Goal: Task Accomplishment & Management: Complete application form

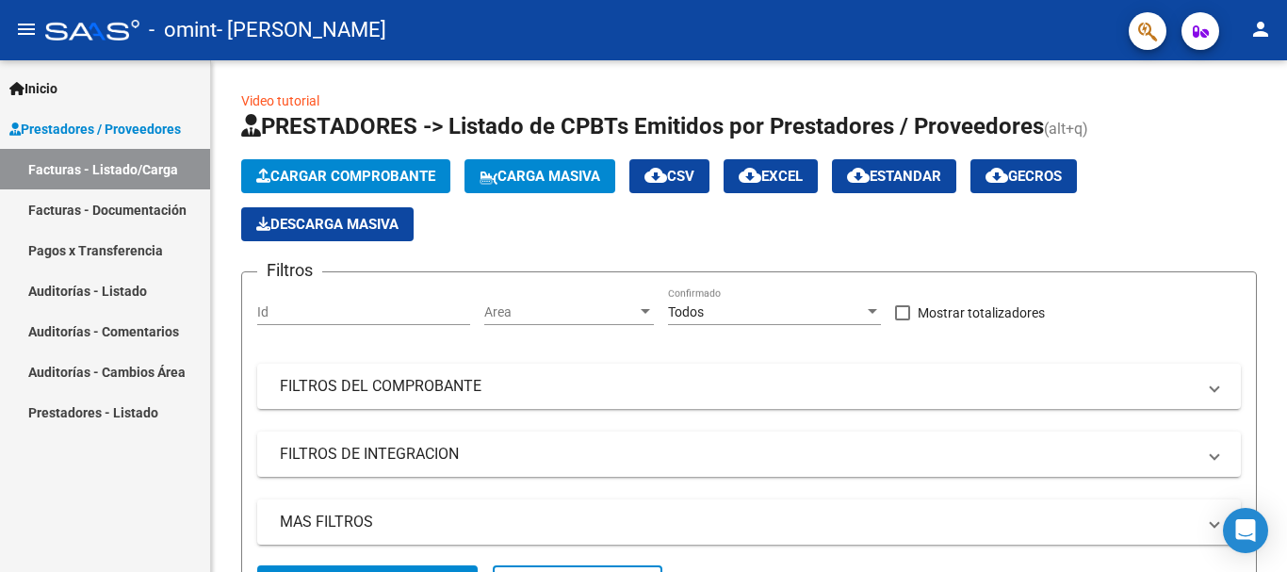
scroll to position [129, 0]
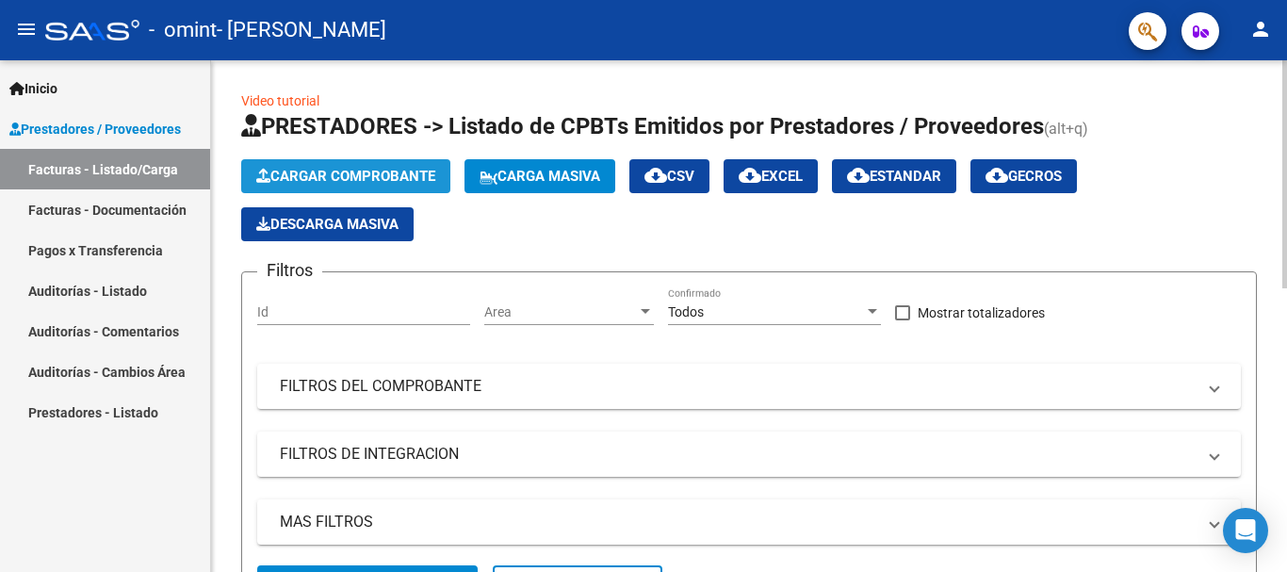
click at [304, 181] on span "Cargar Comprobante" at bounding box center [345, 176] width 179 height 17
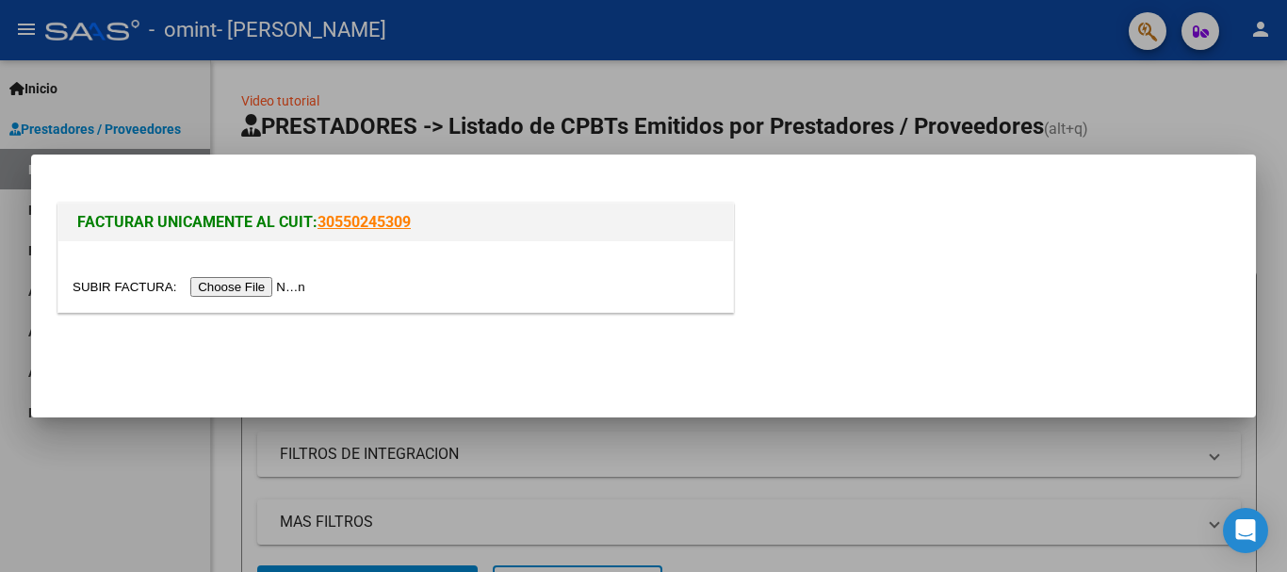
click at [252, 295] on input "file" at bounding box center [192, 287] width 238 height 20
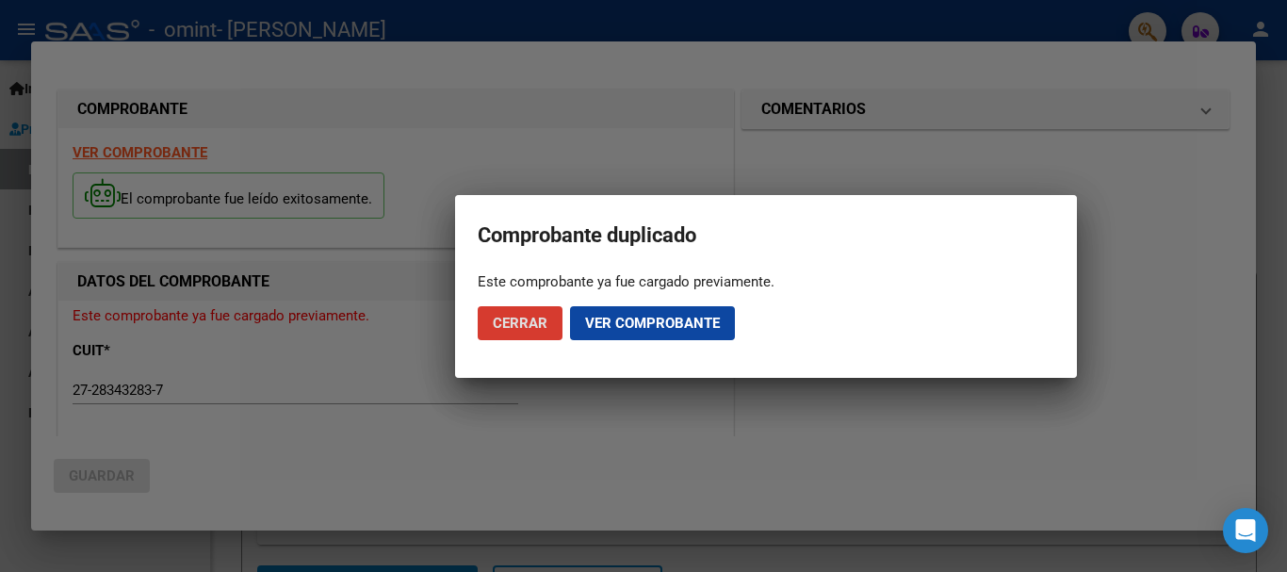
click at [544, 325] on span "Cerrar" at bounding box center [520, 323] width 55 height 17
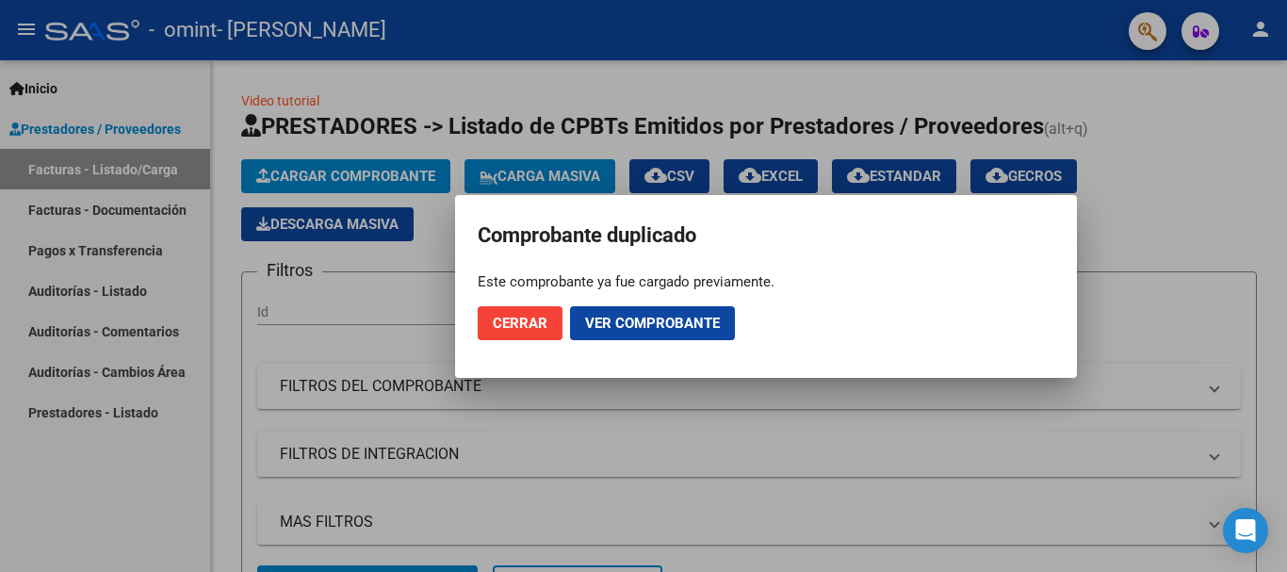
click at [368, 181] on div at bounding box center [643, 286] width 1287 height 572
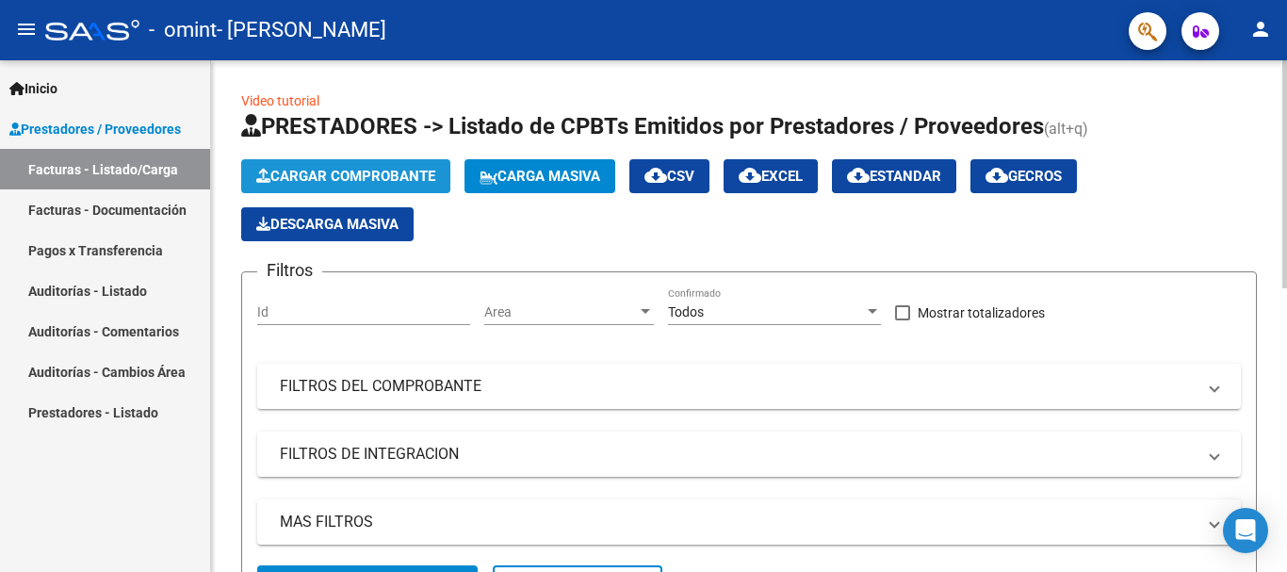
click at [368, 181] on span "Cargar Comprobante" at bounding box center [345, 176] width 179 height 17
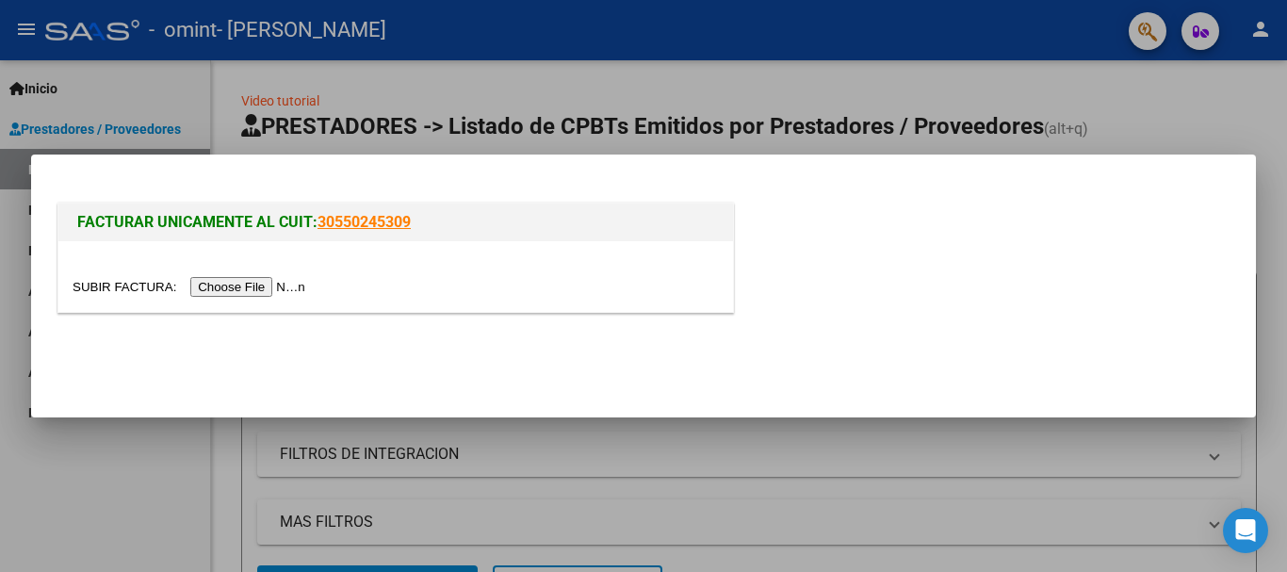
click at [309, 288] on input "file" at bounding box center [192, 287] width 238 height 20
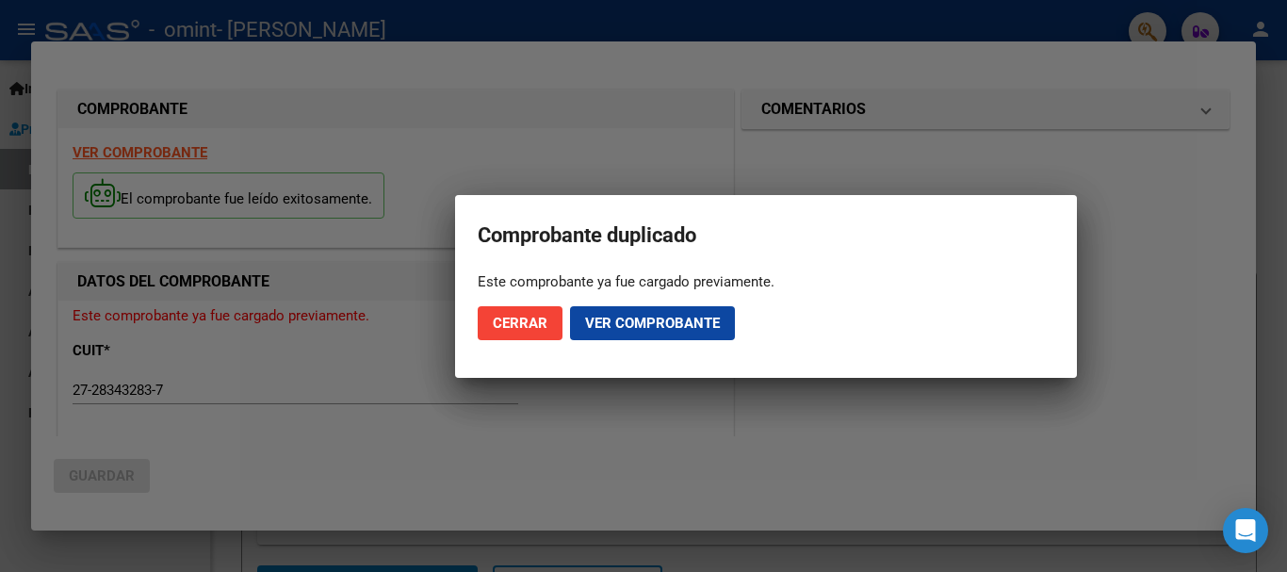
click at [322, 290] on div at bounding box center [643, 286] width 1287 height 572
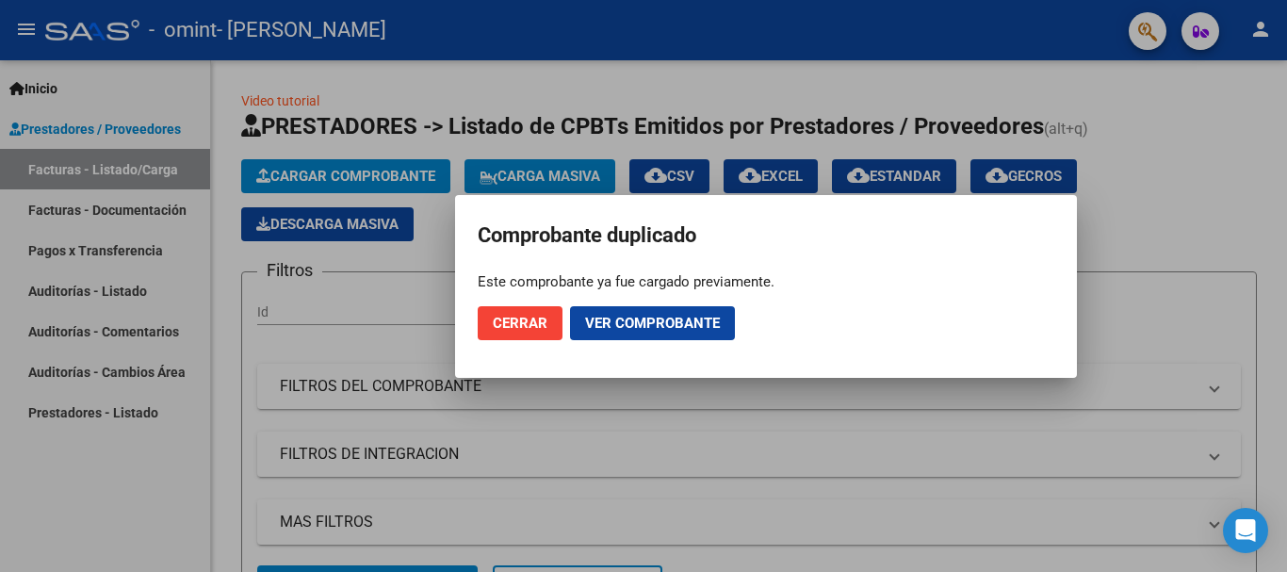
click at [379, 170] on div at bounding box center [643, 286] width 1287 height 572
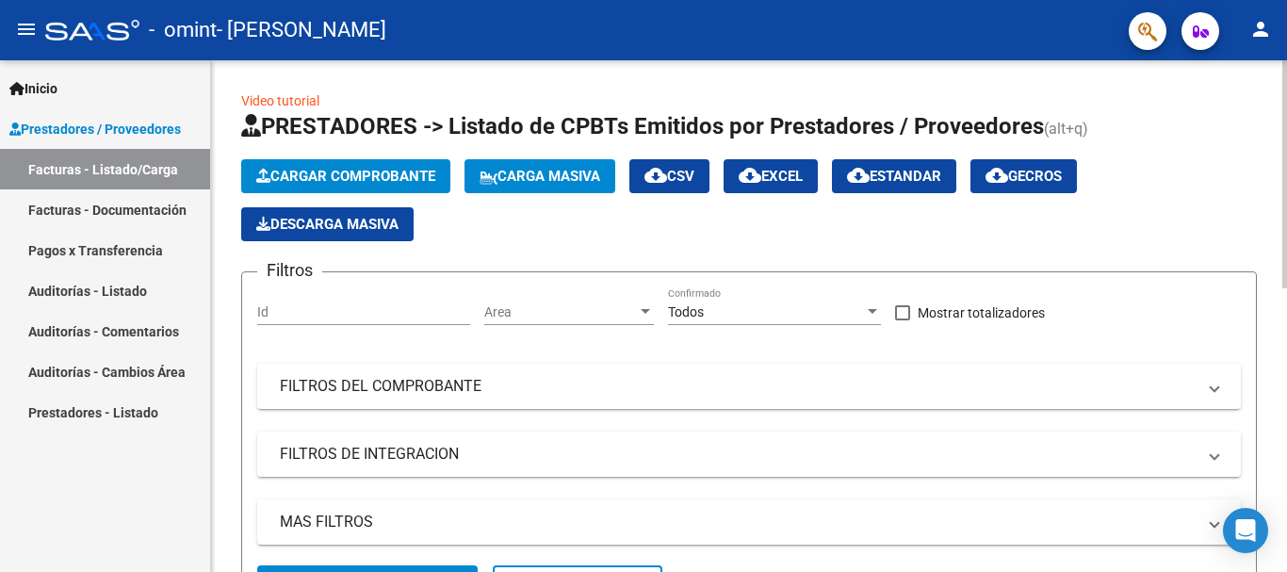
click at [373, 182] on span "Cargar Comprobante" at bounding box center [345, 176] width 179 height 17
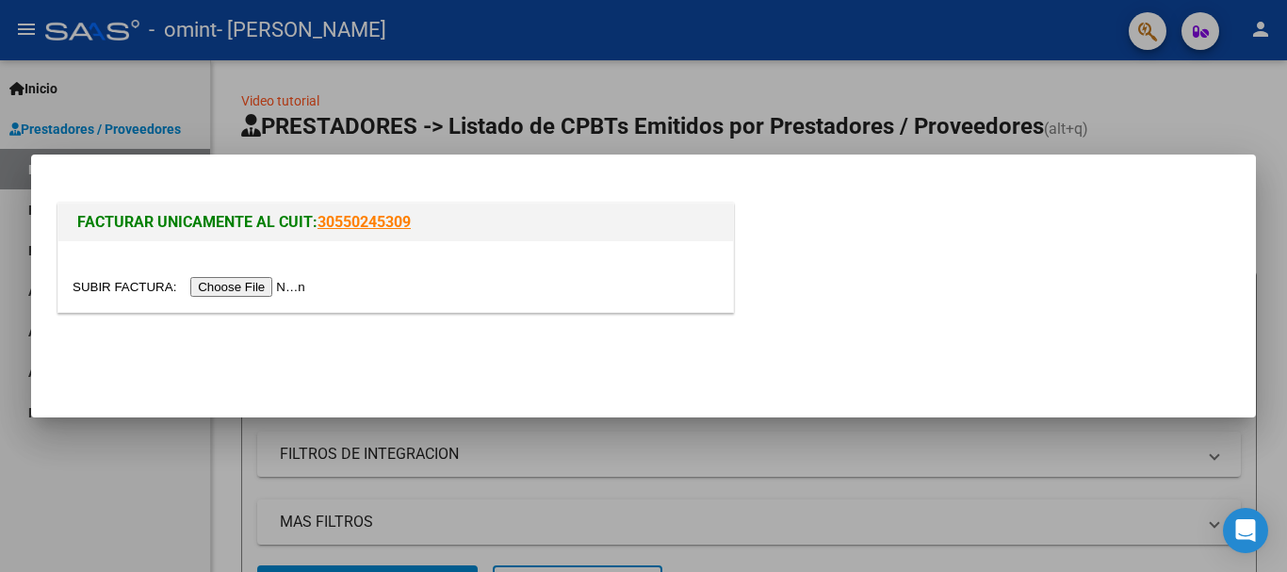
click at [268, 284] on input "file" at bounding box center [192, 287] width 238 height 20
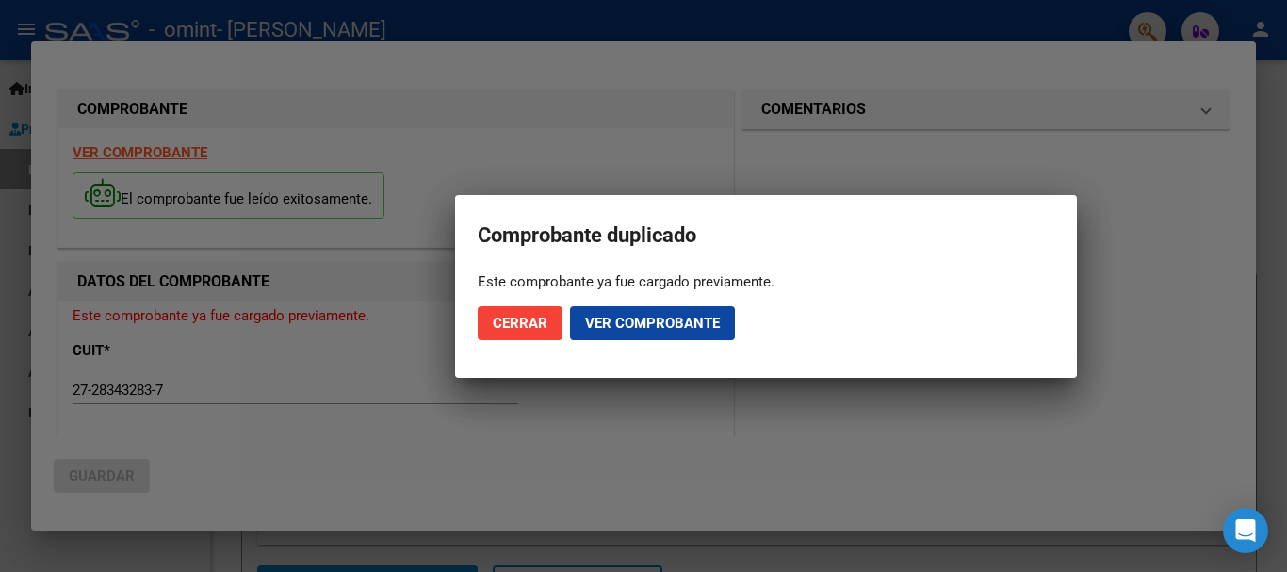
drag, startPoint x: 1242, startPoint y: 117, endPoint x: 1245, endPoint y: 156, distance: 39.7
click at [1245, 156] on div at bounding box center [643, 286] width 1287 height 572
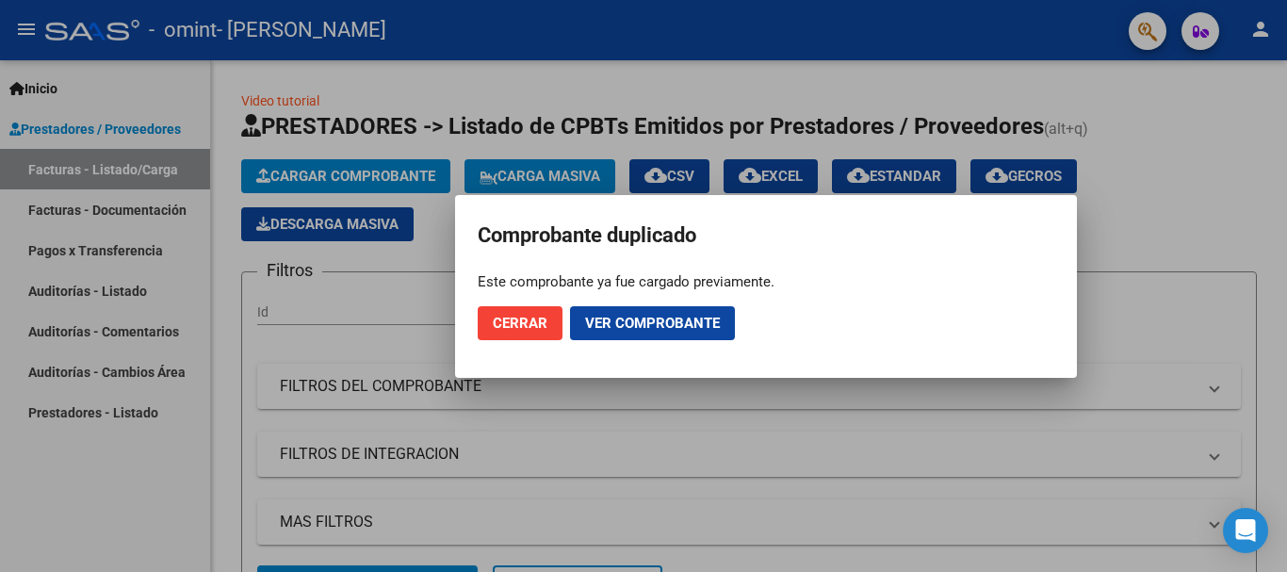
click at [641, 329] on span "Ver comprobante" at bounding box center [652, 323] width 135 height 17
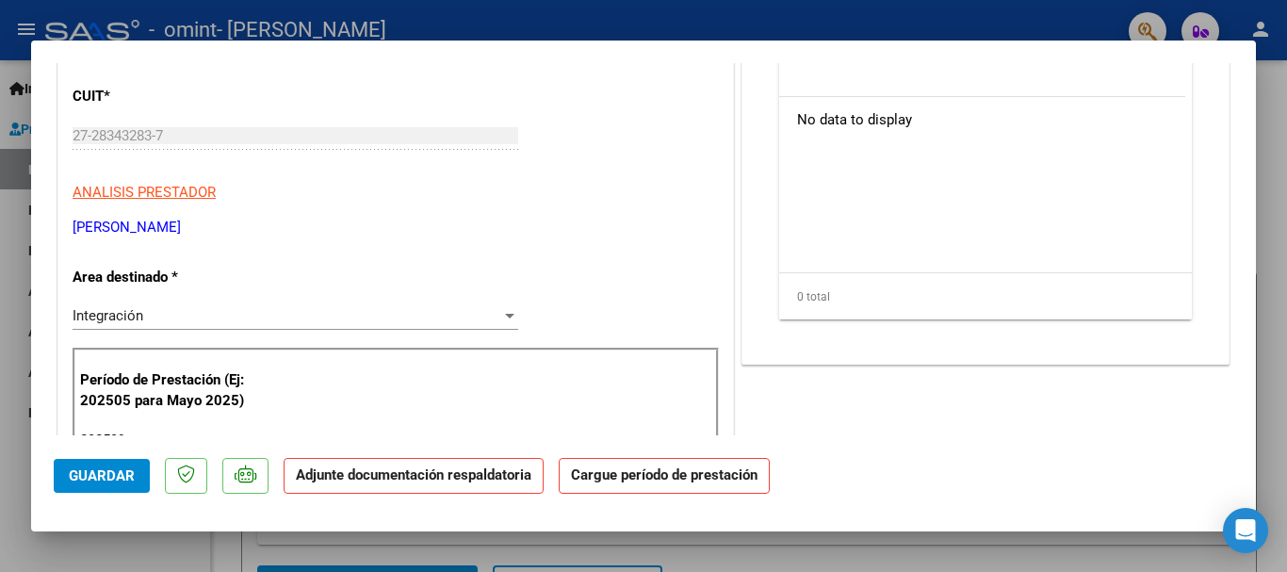
scroll to position [0, 0]
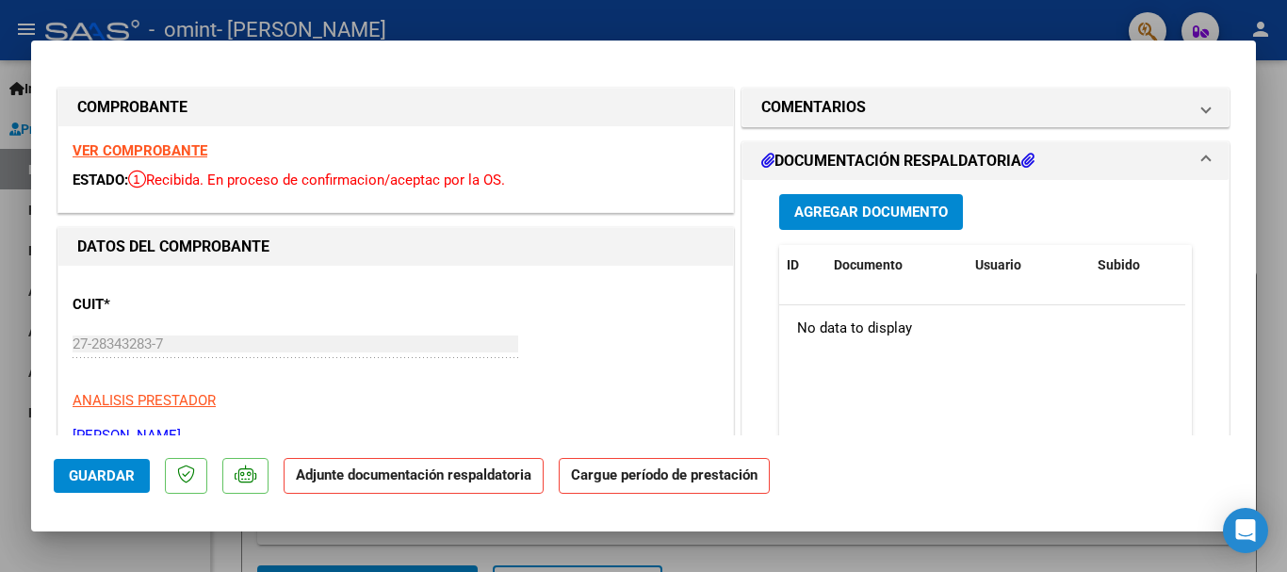
click at [857, 215] on span "Agregar Documento" at bounding box center [871, 212] width 154 height 17
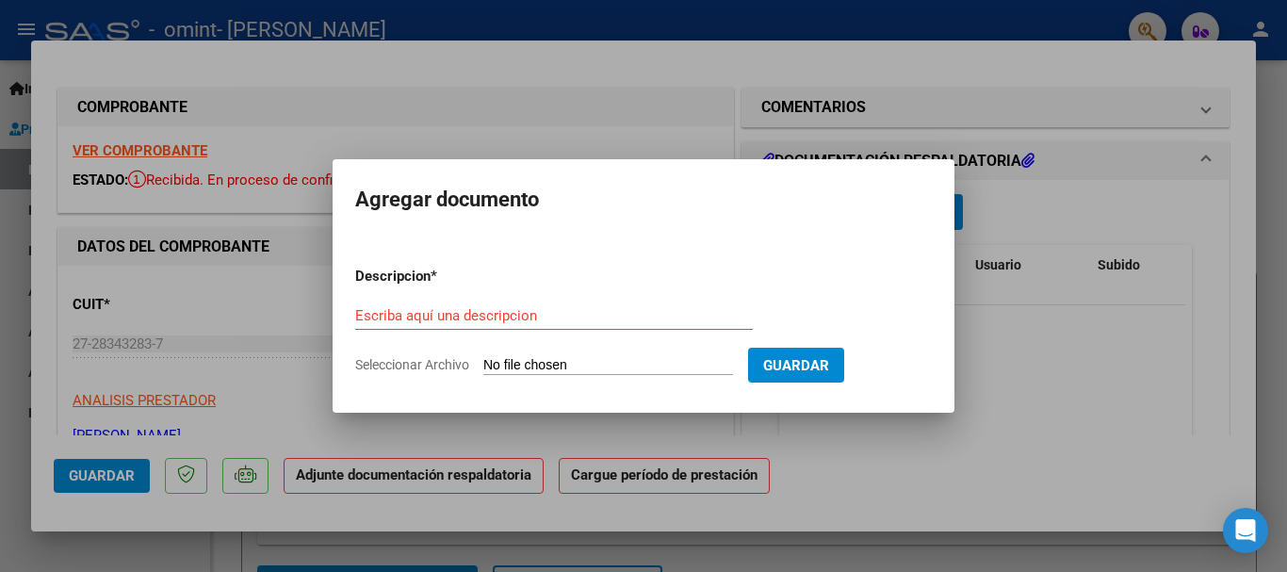
click at [1184, 107] on div at bounding box center [643, 286] width 1287 height 572
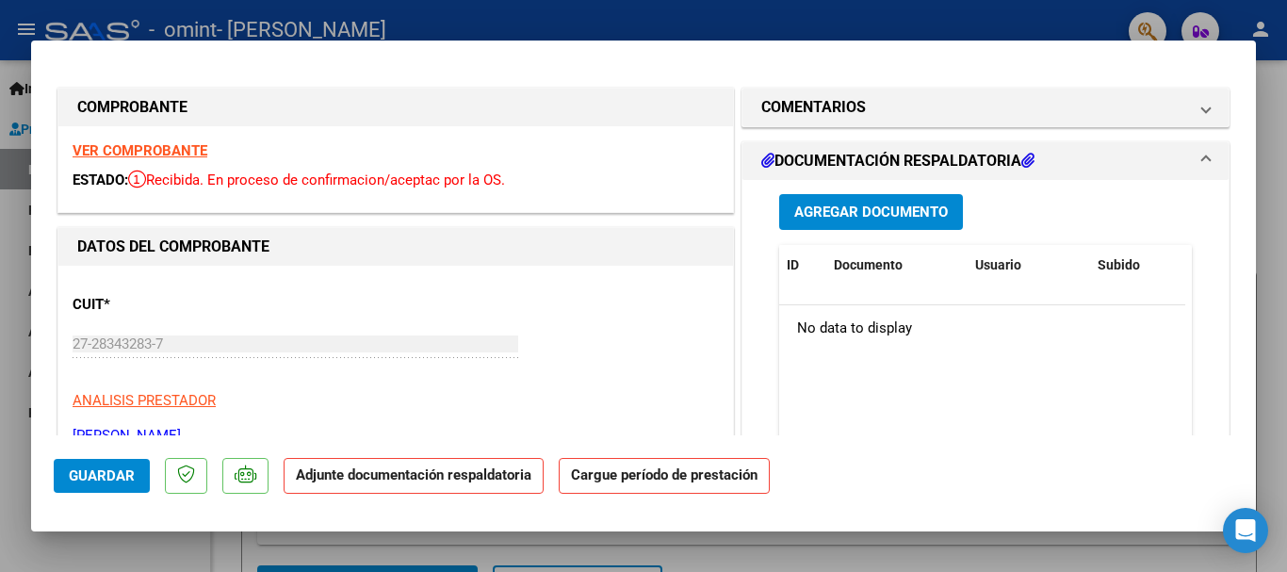
click at [1184, 107] on span "COMENTARIOS" at bounding box center [981, 107] width 441 height 23
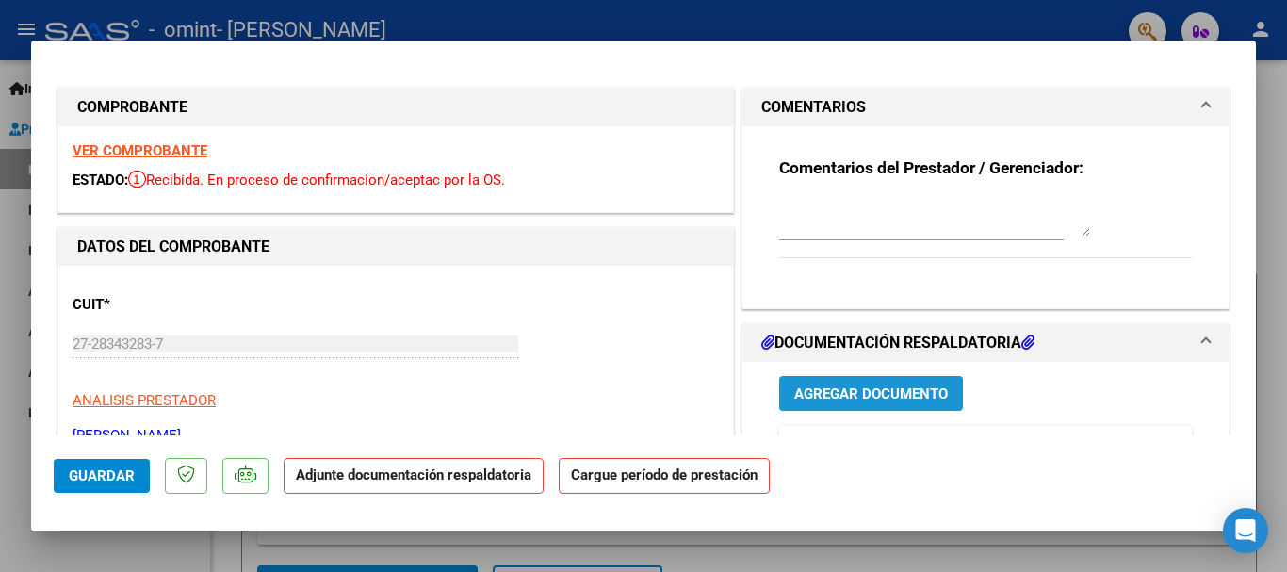
click at [798, 393] on span "Agregar Documento" at bounding box center [871, 393] width 154 height 17
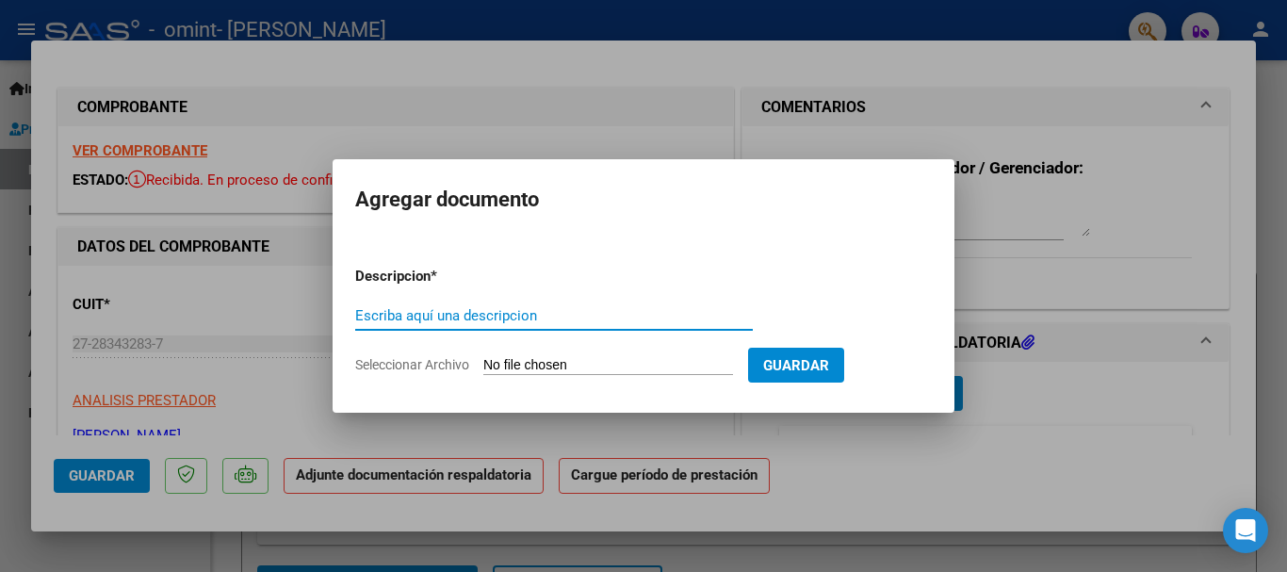
click at [504, 312] on input "Escriba aquí una descripcion" at bounding box center [554, 315] width 398 height 17
click at [447, 364] on span "Seleccionar Archivo" at bounding box center [412, 364] width 114 height 15
click at [483, 364] on input "Seleccionar Archivo" at bounding box center [608, 366] width 250 height 18
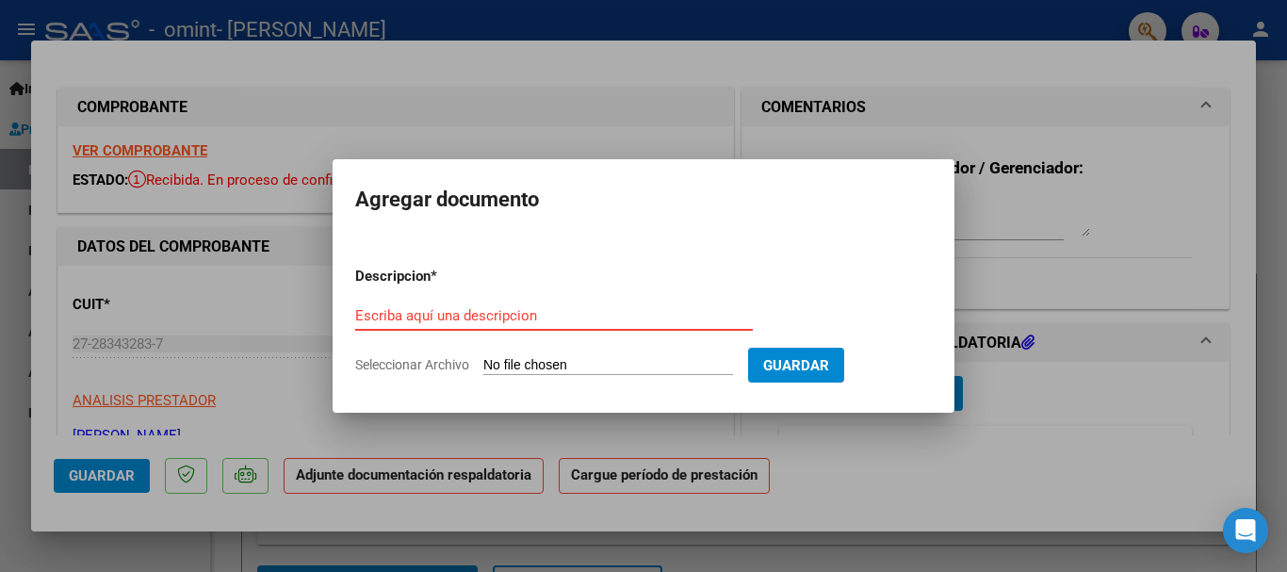
click at [530, 319] on input "Escriba aquí una descripcion" at bounding box center [554, 315] width 398 height 17
click at [414, 362] on span "Seleccionar Archivo" at bounding box center [412, 364] width 114 height 15
click at [483, 362] on input "Seleccionar Archivo" at bounding box center [608, 366] width 250 height 18
click at [972, 440] on div at bounding box center [643, 286] width 1287 height 572
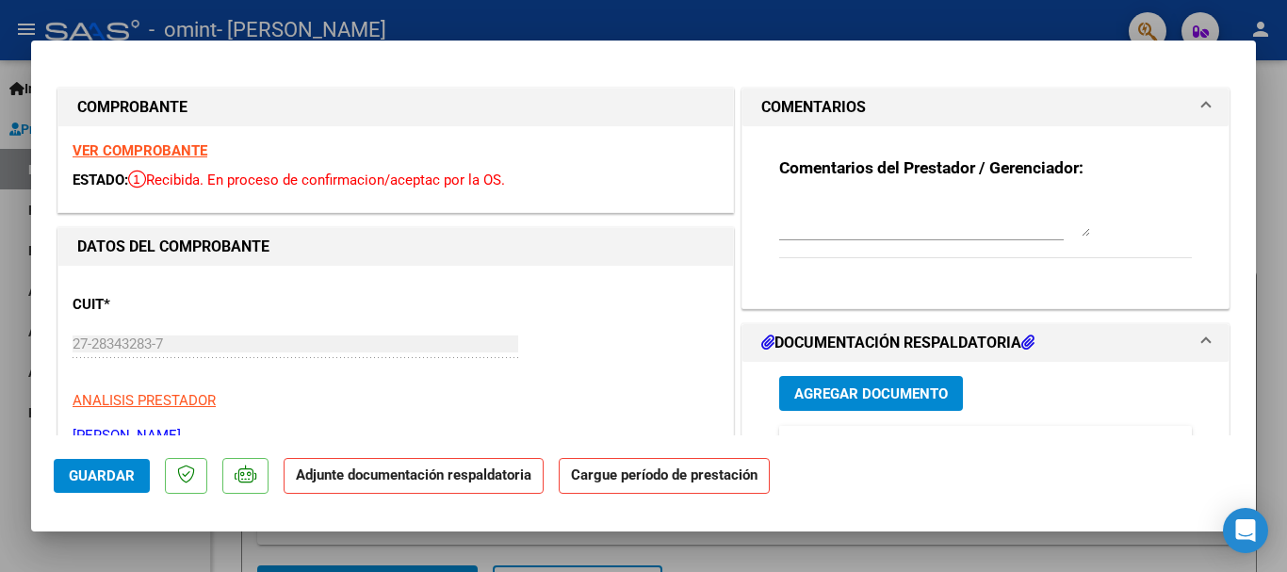
click at [1025, 338] on icon at bounding box center [1027, 341] width 13 height 15
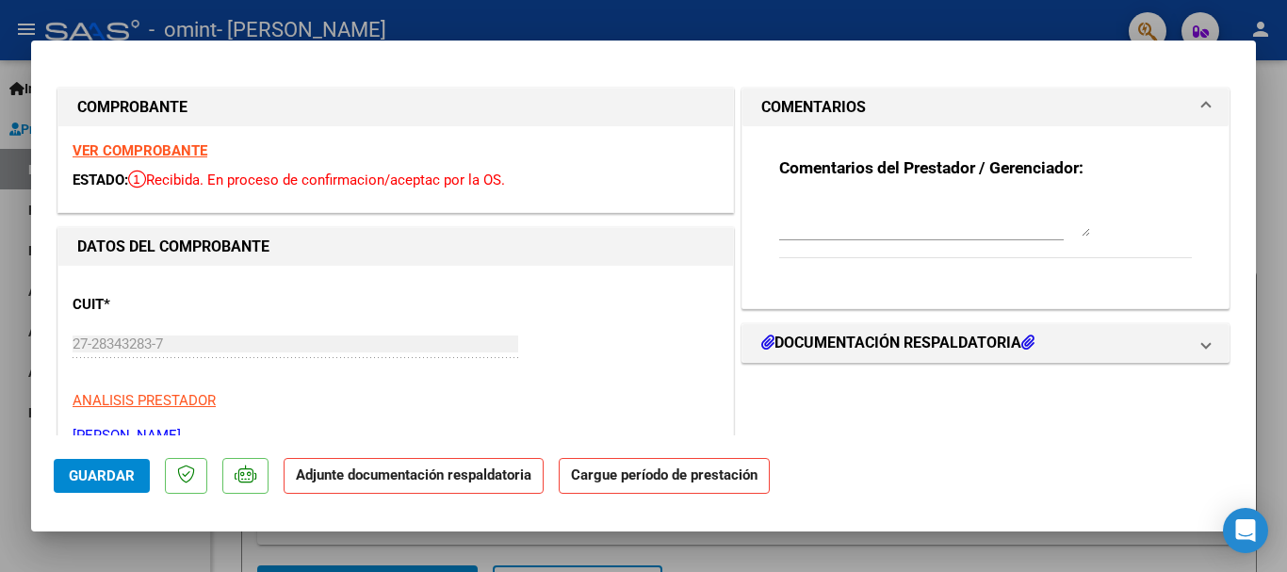
click at [1022, 346] on icon at bounding box center [1027, 341] width 13 height 15
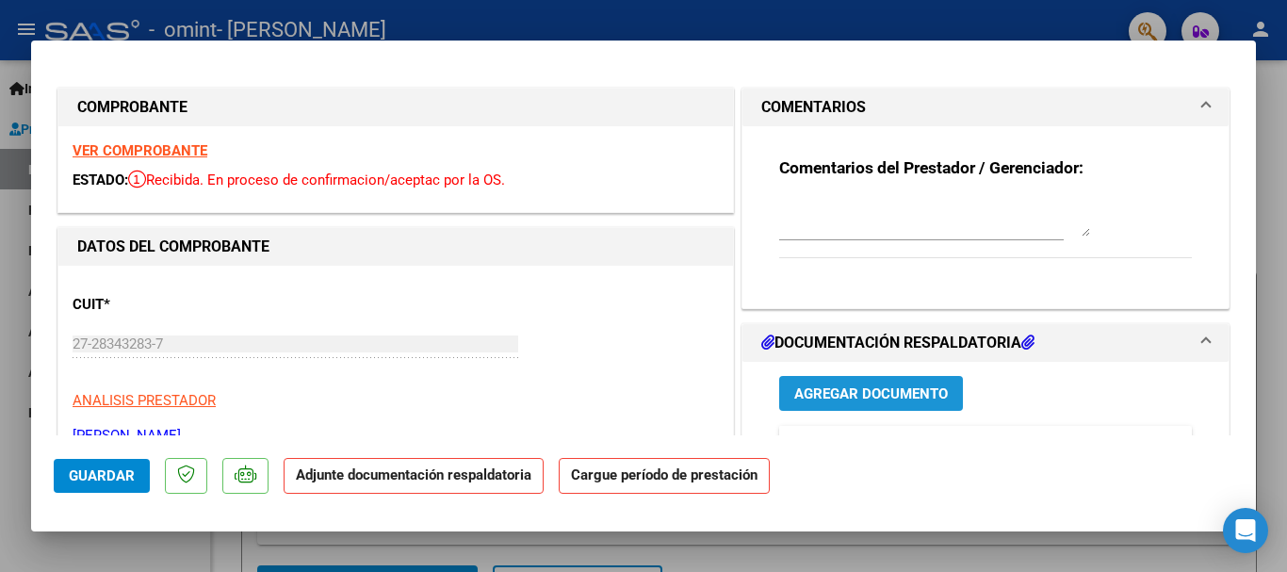
click at [856, 395] on span "Agregar Documento" at bounding box center [871, 393] width 154 height 17
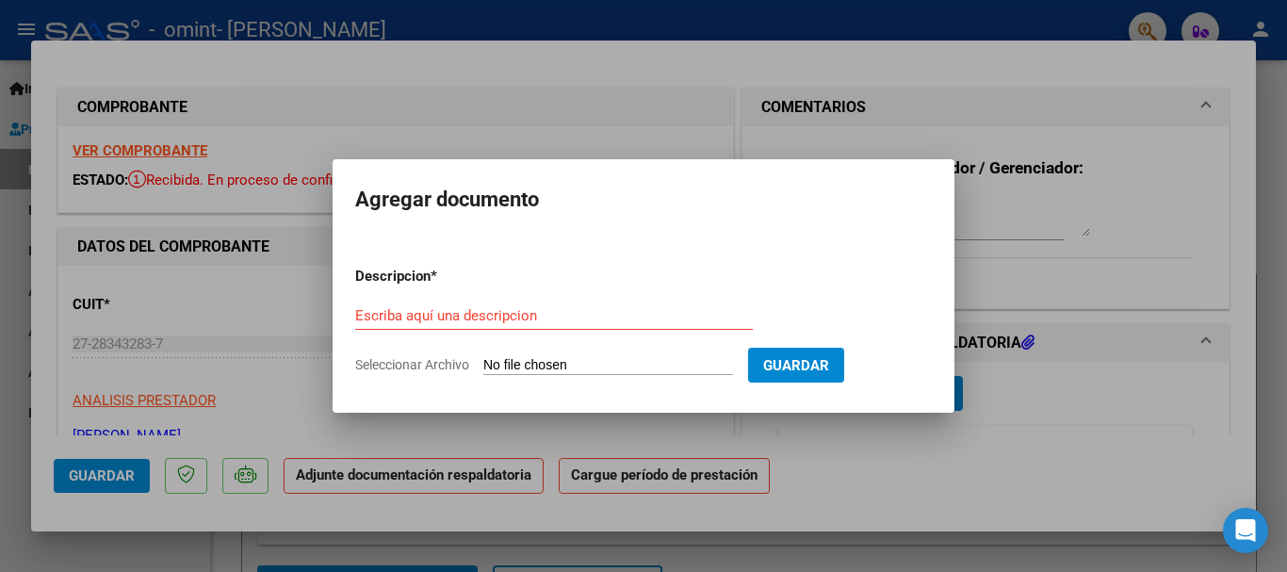
click at [663, 364] on input "Seleccionar Archivo" at bounding box center [608, 366] width 250 height 18
click at [1044, 203] on div at bounding box center [643, 286] width 1287 height 572
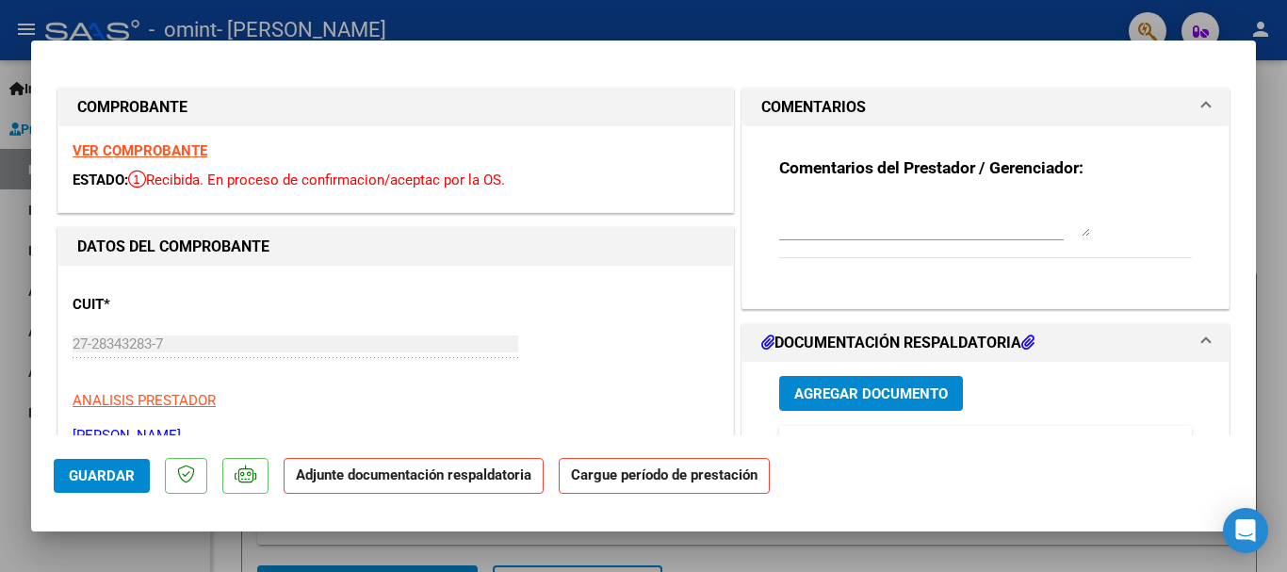
click at [938, 179] on div "Comentarios del Prestador / Gerenciador:" at bounding box center [985, 218] width 413 height 122
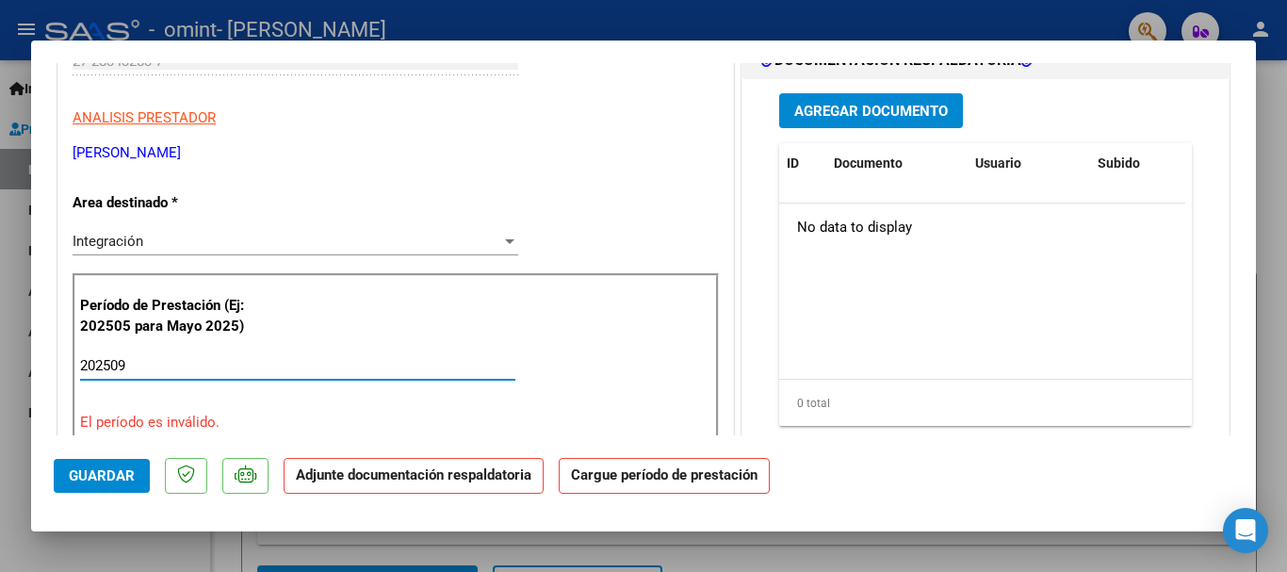
click at [253, 368] on input "202509" at bounding box center [297, 365] width 435 height 17
type input "202509"
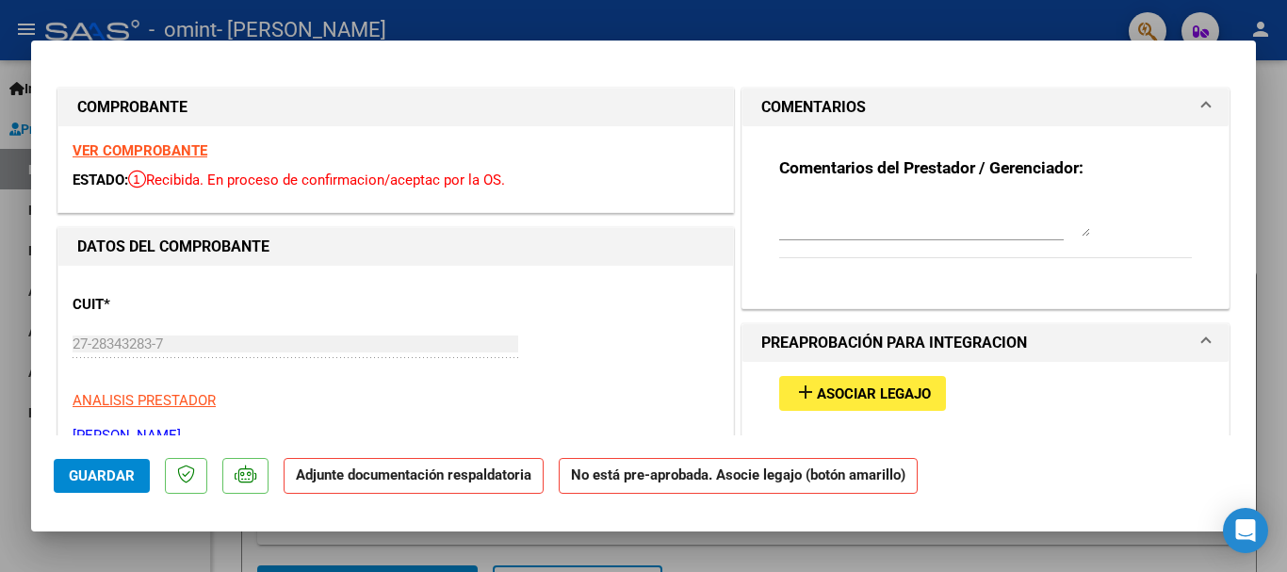
scroll to position [188, 0]
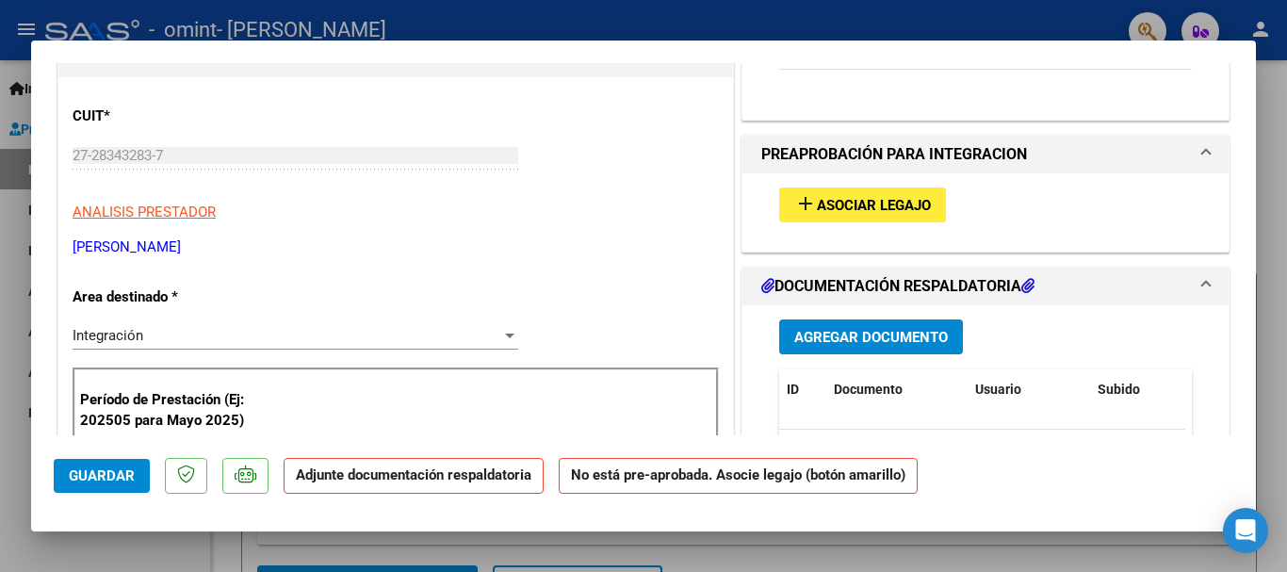
click at [837, 208] on span "Asociar Legajo" at bounding box center [874, 205] width 114 height 17
